Goal: Find specific page/section: Find specific page/section

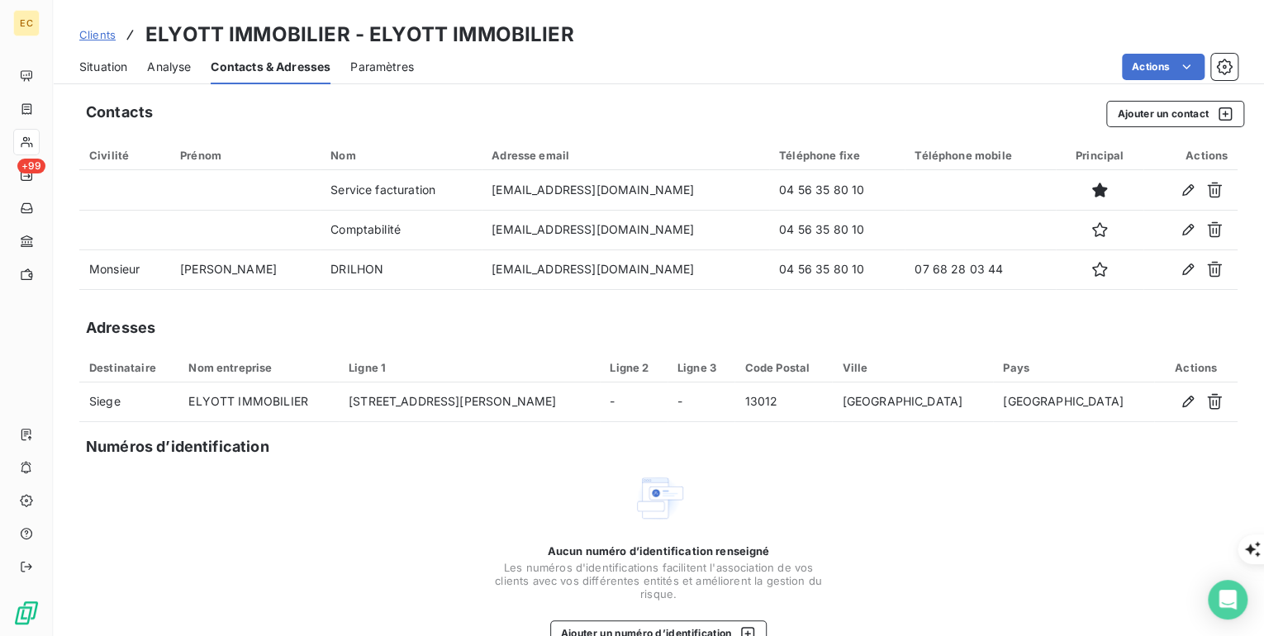
click at [95, 38] on span "Clients" at bounding box center [97, 34] width 36 height 13
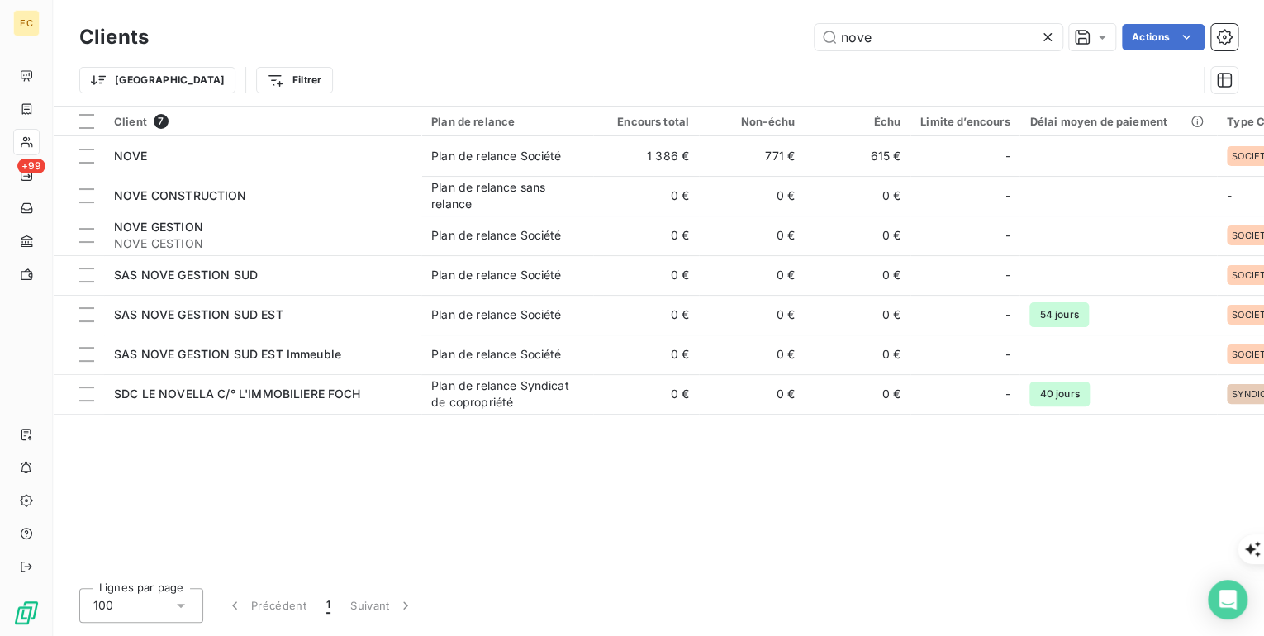
drag, startPoint x: 936, startPoint y: 30, endPoint x: 798, endPoint y: 40, distance: 138.3
click at [798, 40] on div "nove Actions" at bounding box center [703, 37] width 1069 height 26
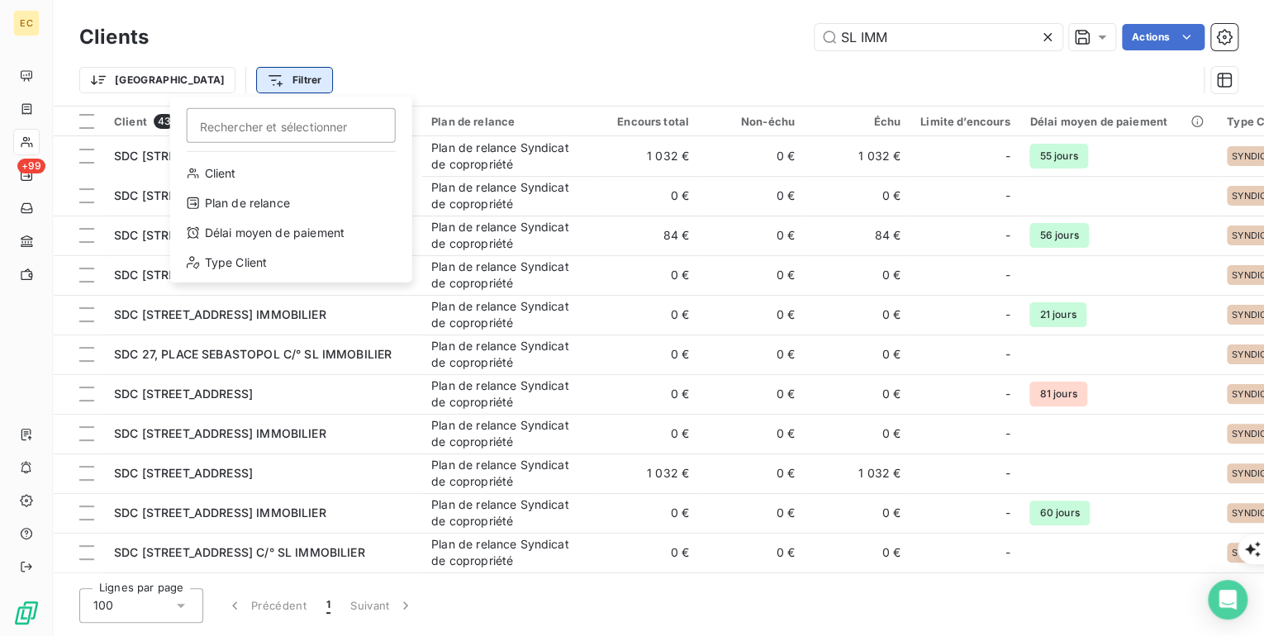
click at [213, 92] on html "EC +99 Clients SL IMM Actions Trier Filtrer Rechercher et sélectionner Client P…" at bounding box center [632, 636] width 1264 height 1272
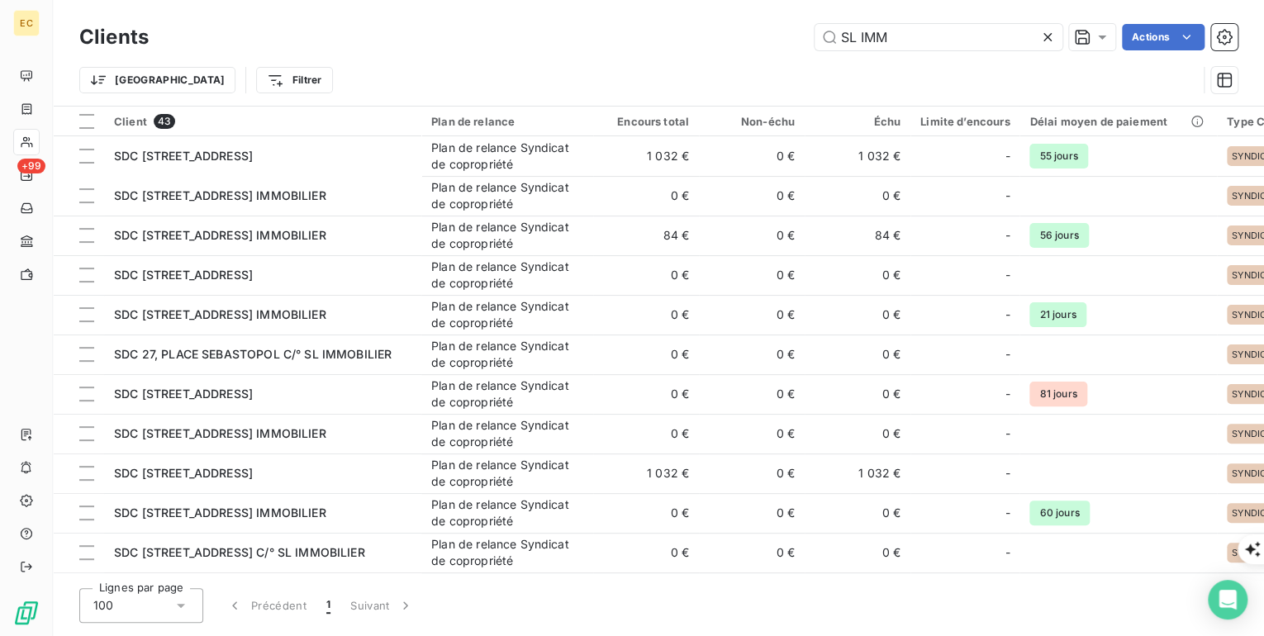
click at [139, 78] on html "EC +99 Clients SL IMM Actions Trier Filtrer Client 43 Plan de relance Encours t…" at bounding box center [632, 636] width 1264 height 1272
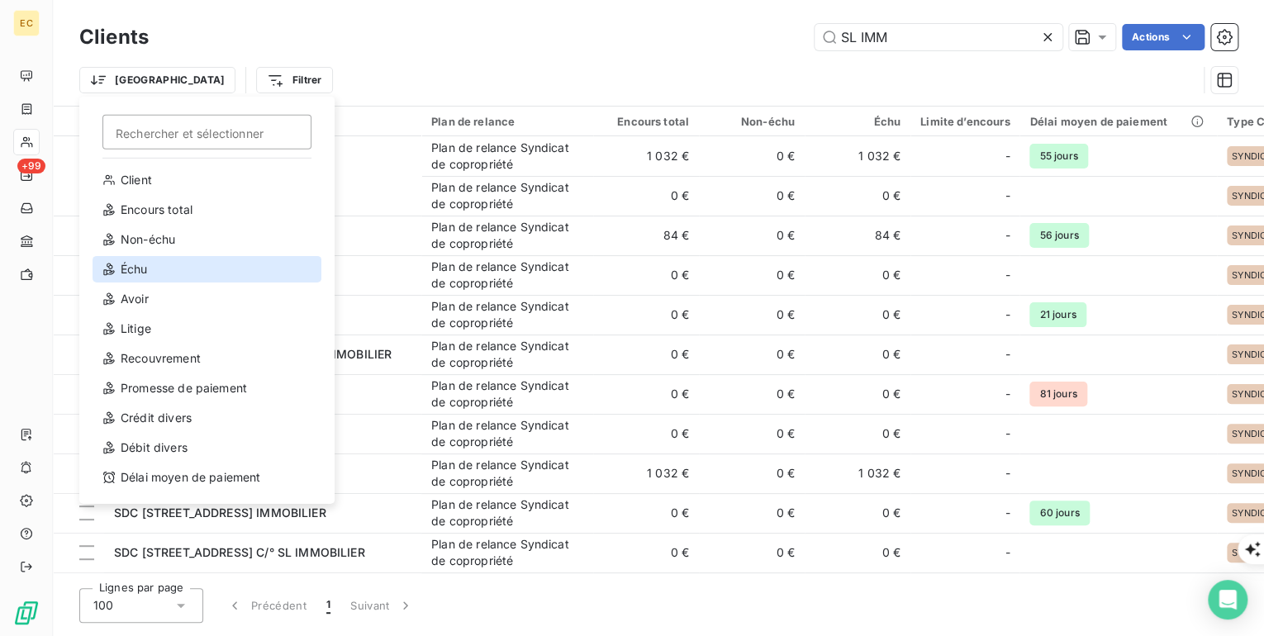
click at [139, 272] on div "Échu" at bounding box center [207, 269] width 229 height 26
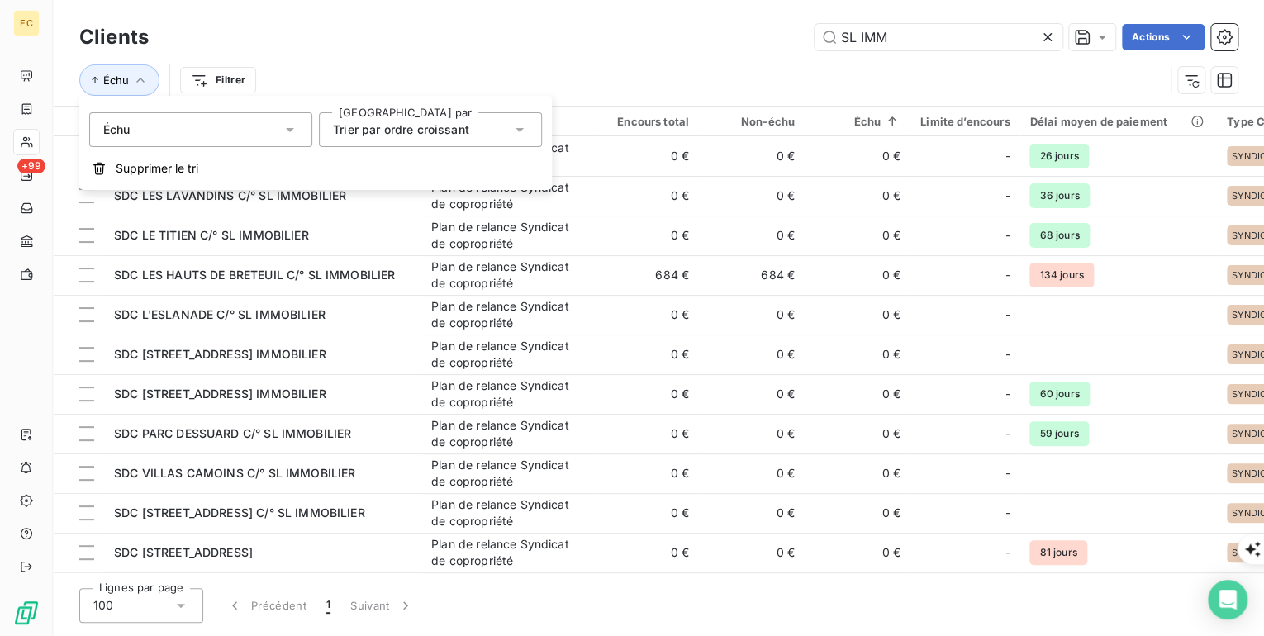
click at [519, 128] on icon at bounding box center [519, 130] width 8 height 4
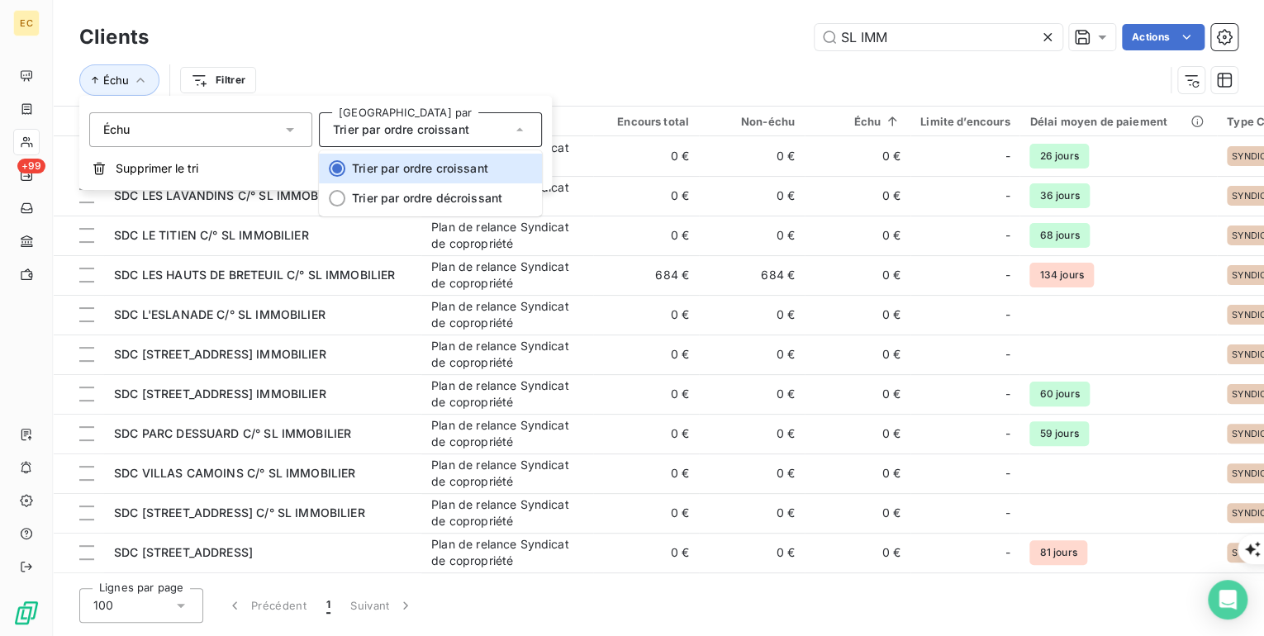
click at [263, 131] on div "Échu" at bounding box center [200, 129] width 223 height 35
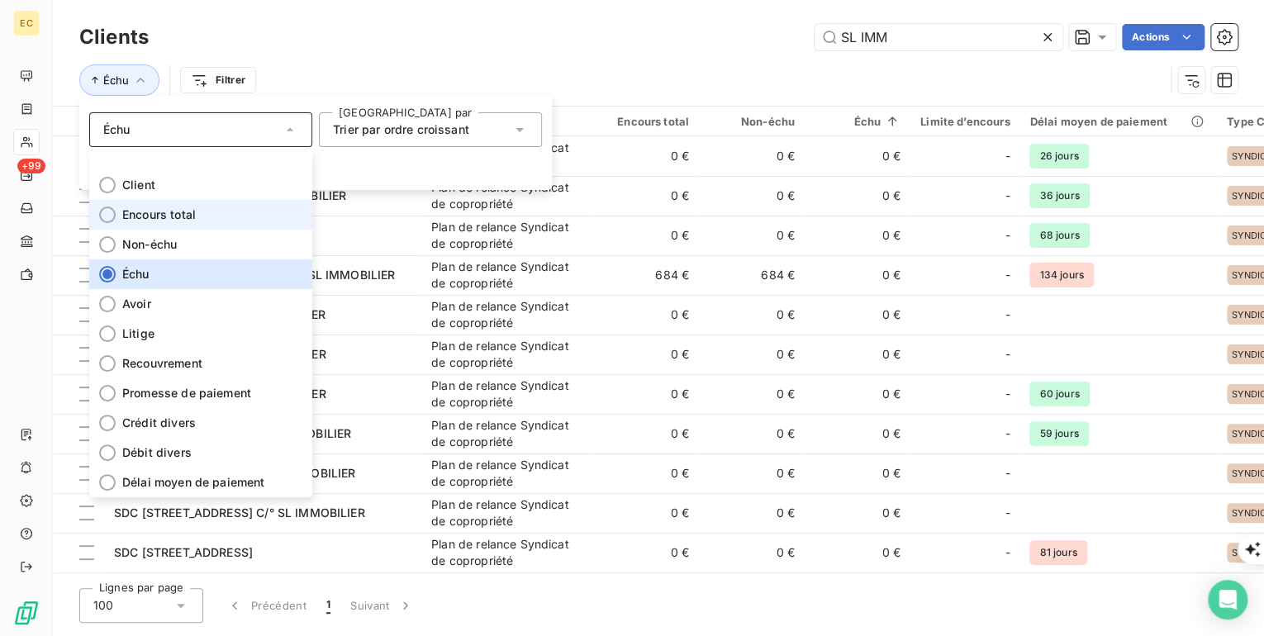
click at [163, 212] on span "Encours total" at bounding box center [159, 215] width 74 height 17
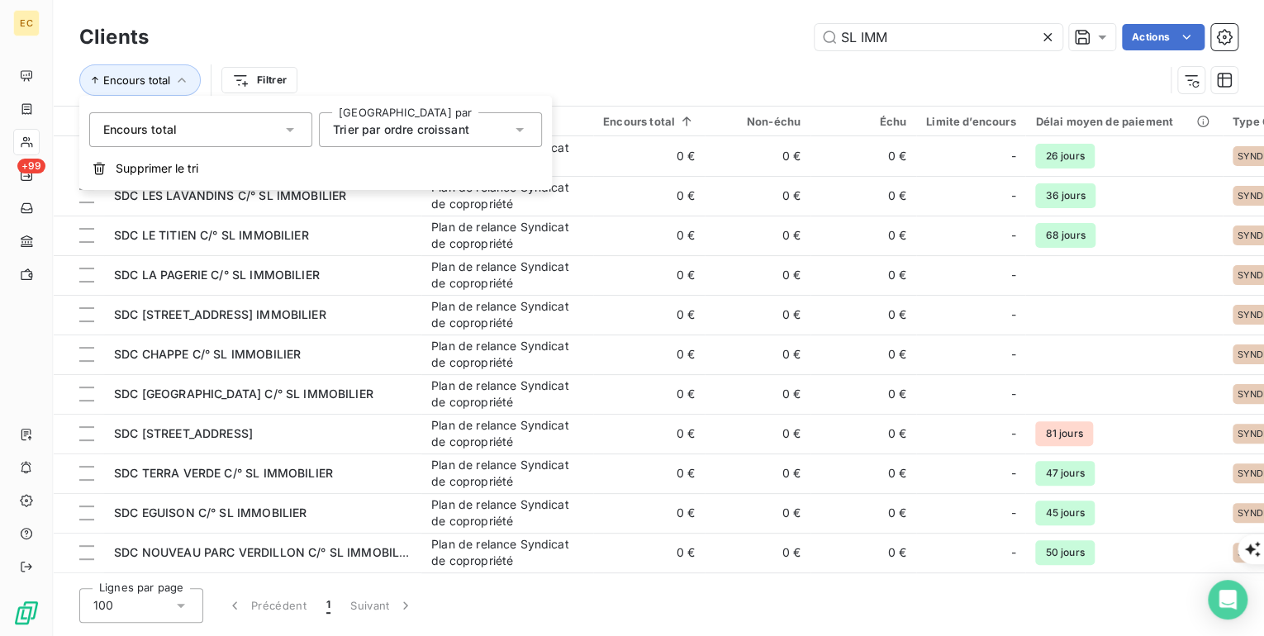
click at [588, 53] on div "Clients SL IMM Actions" at bounding box center [658, 37] width 1158 height 35
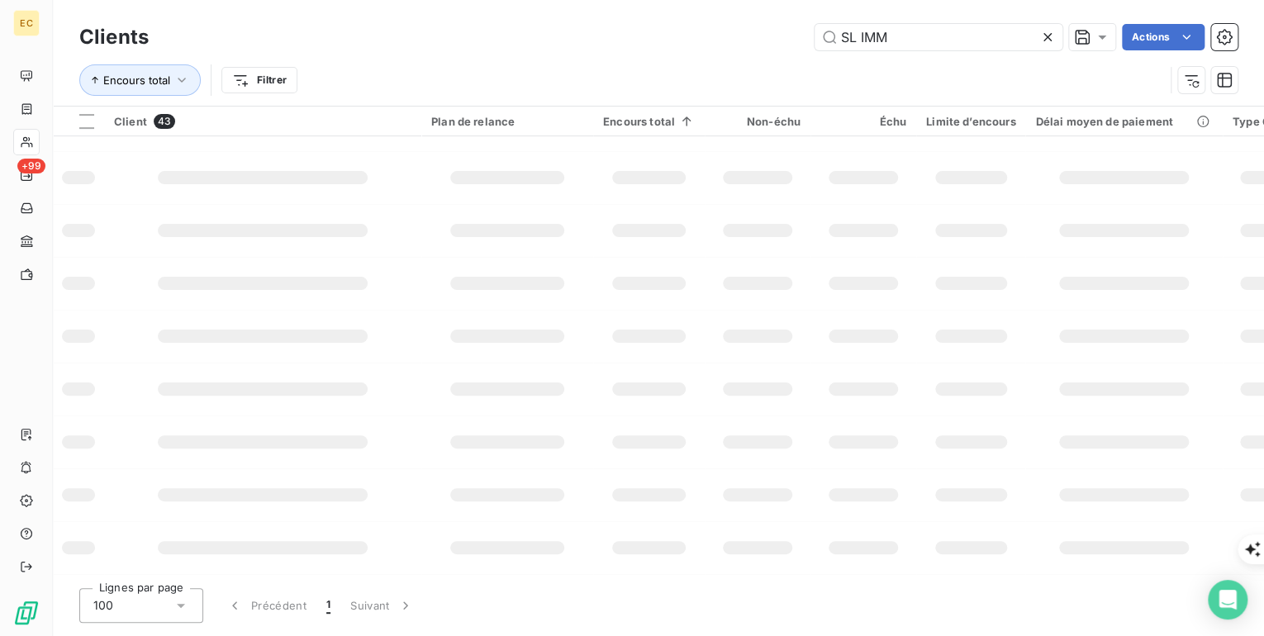
scroll to position [1273, 0]
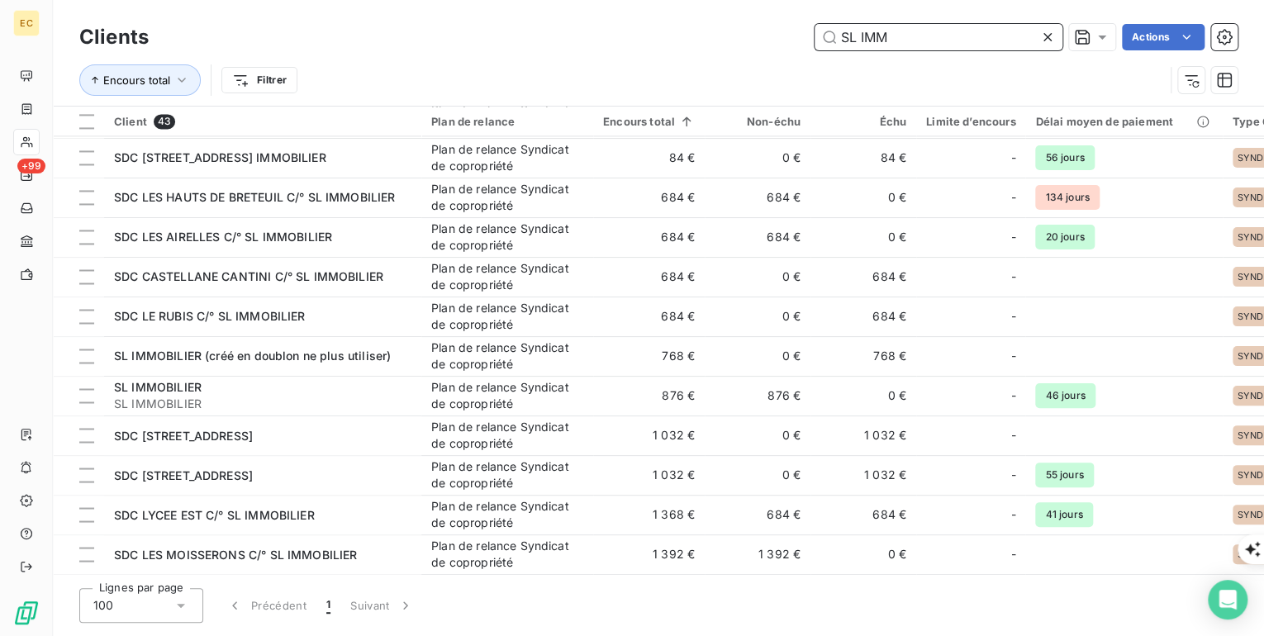
drag, startPoint x: 901, startPoint y: 38, endPoint x: 836, endPoint y: 45, distance: 65.7
click at [836, 45] on input "SL IMM" at bounding box center [939, 37] width 248 height 26
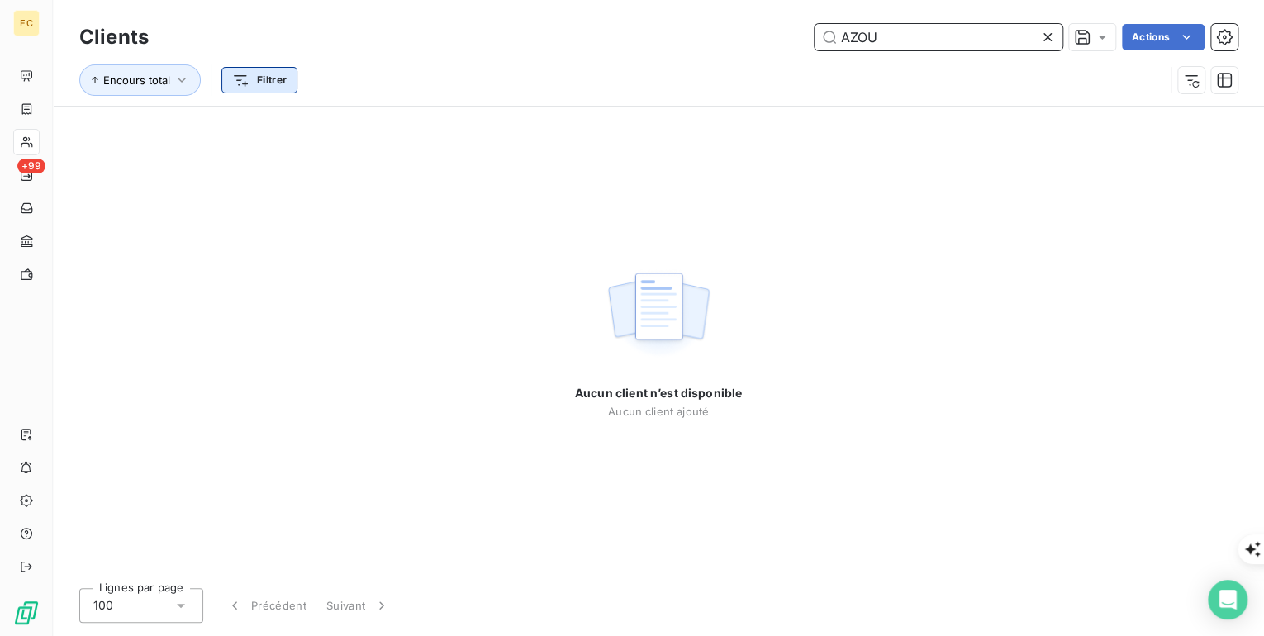
type input "AZOU"
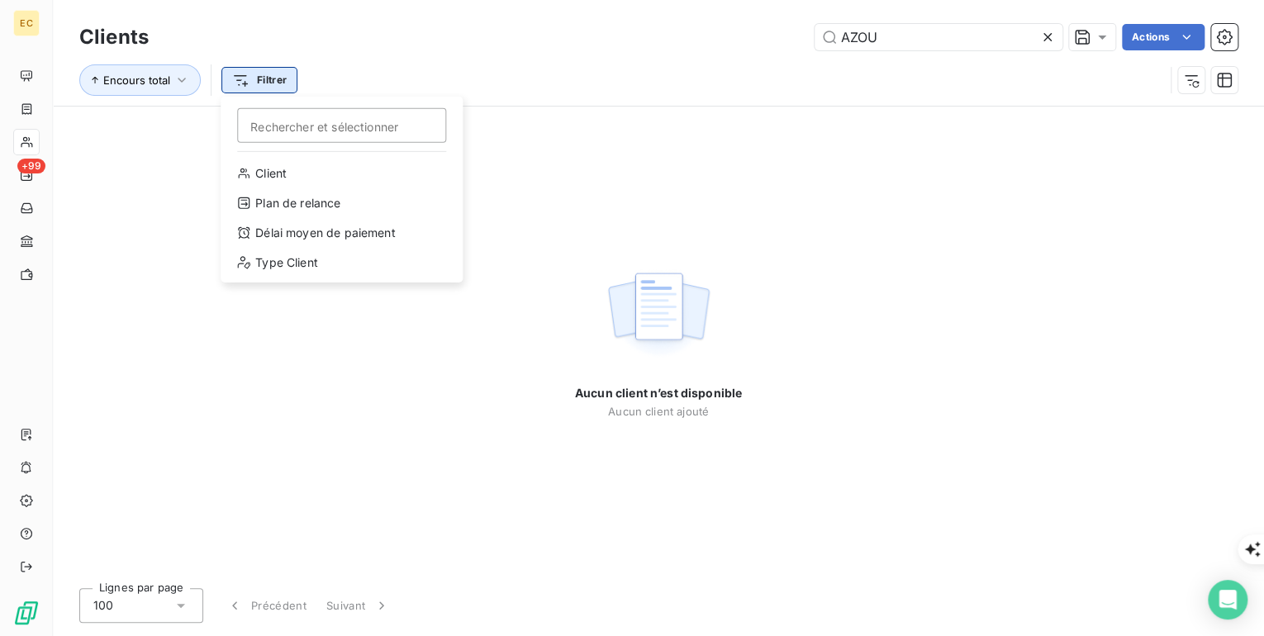
click at [242, 84] on html "EC +99 Clients AZOU Actions Encours total Filtrer Rechercher et sélectionner Cl…" at bounding box center [632, 636] width 1264 height 1272
click at [182, 78] on html "EC +99 Clients AZOU Actions Encours total Filtrer Rechercher et sélectionner Cl…" at bounding box center [632, 636] width 1264 height 1272
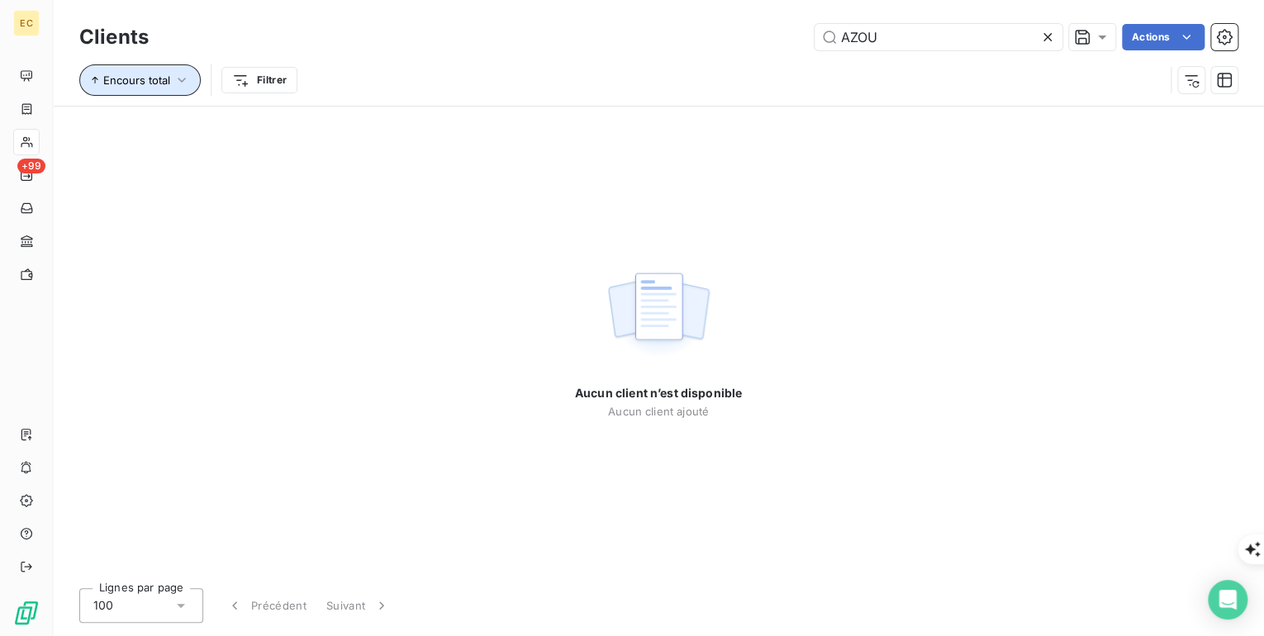
drag, startPoint x: 182, startPoint y: 78, endPoint x: 162, endPoint y: 96, distance: 26.9
click at [162, 96] on div "Encours total Filtrer" at bounding box center [658, 80] width 1158 height 51
click at [170, 83] on button "Encours total" at bounding box center [139, 79] width 121 height 31
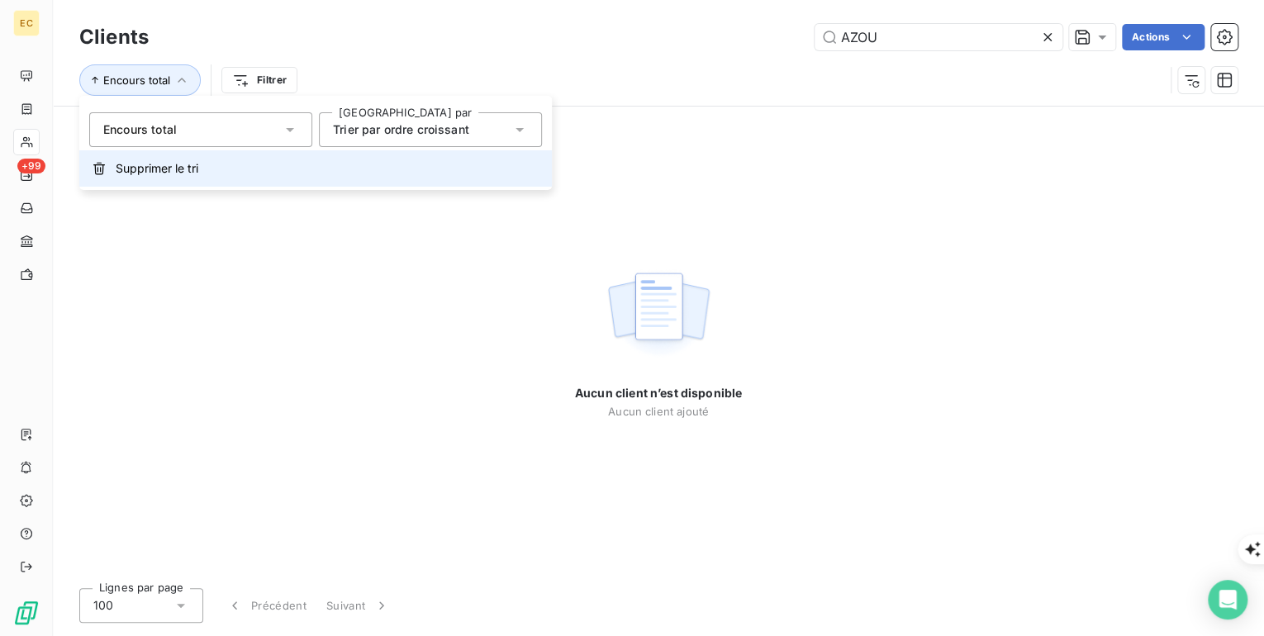
click at [173, 160] on span "Supprimer le tri" at bounding box center [157, 168] width 83 height 17
